Goal: Check status: Check status

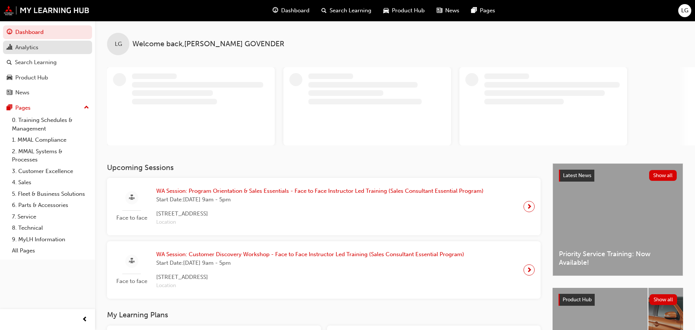
click at [22, 45] on div "Analytics" at bounding box center [26, 47] width 23 height 9
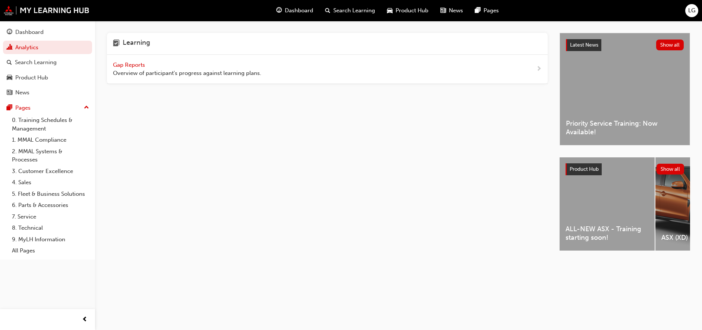
click at [125, 62] on span "Gap Reports" at bounding box center [130, 64] width 34 height 7
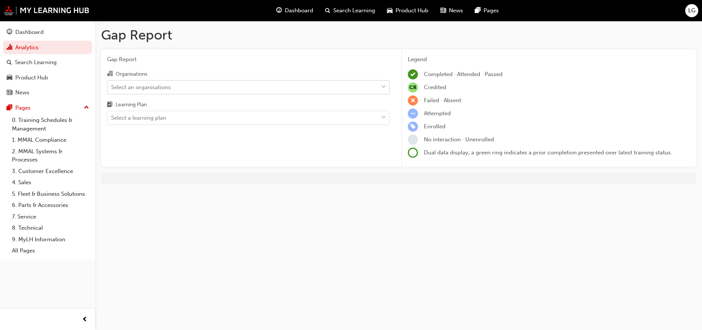
click at [148, 85] on div "Select an organisations" at bounding box center [141, 87] width 60 height 9
click at [112, 85] on input "Organisations Select an organisations" at bounding box center [111, 86] width 1 height 6
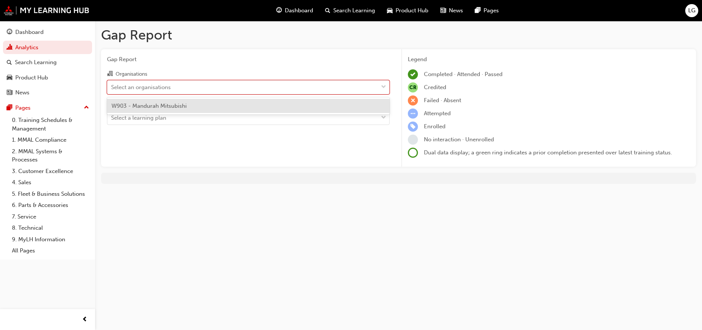
click at [147, 107] on span "W903 - Mandurah Mitsubishi" at bounding box center [148, 105] width 75 height 7
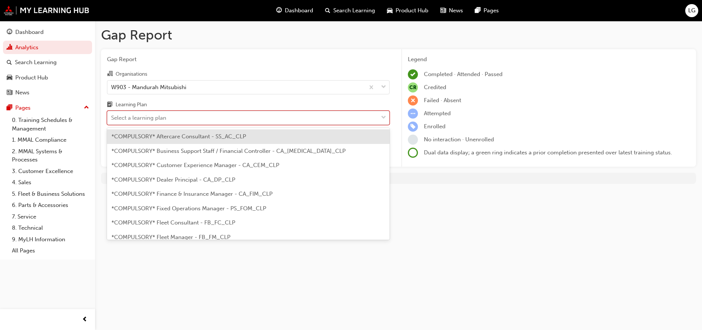
click at [151, 115] on div "Select a learning plan" at bounding box center [138, 118] width 55 height 9
click at [112, 115] on input "Learning Plan option *COMPULSORY* Aftercare Consultant - SS_AC_CLP focused, 1 o…" at bounding box center [111, 117] width 1 height 6
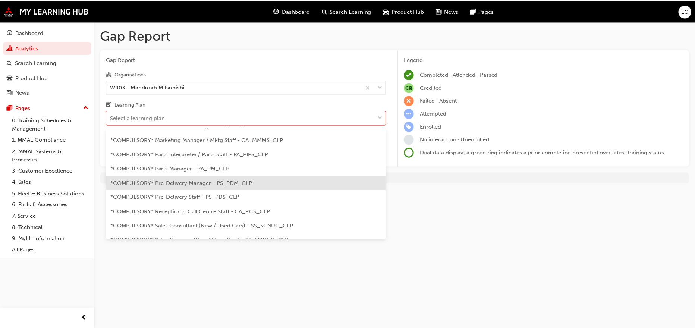
scroll to position [186, 0]
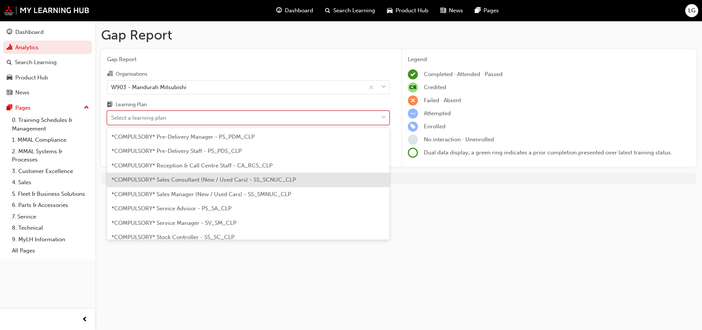
click at [192, 181] on span "*COMPULSORY* Sales Consultant (New / Used Cars) - SS_SCNUC_CLP" at bounding box center [203, 179] width 184 height 7
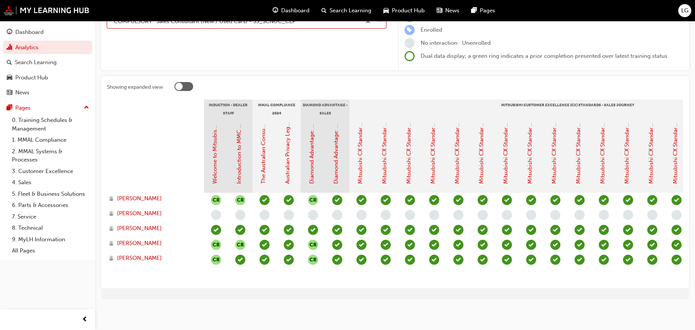
scroll to position [104, 0]
